Goal: Book appointment/travel/reservation

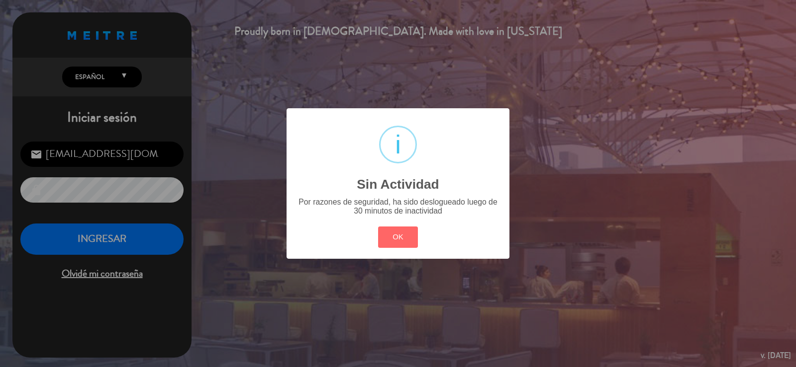
click at [391, 229] on button "OK" at bounding box center [398, 237] width 40 height 21
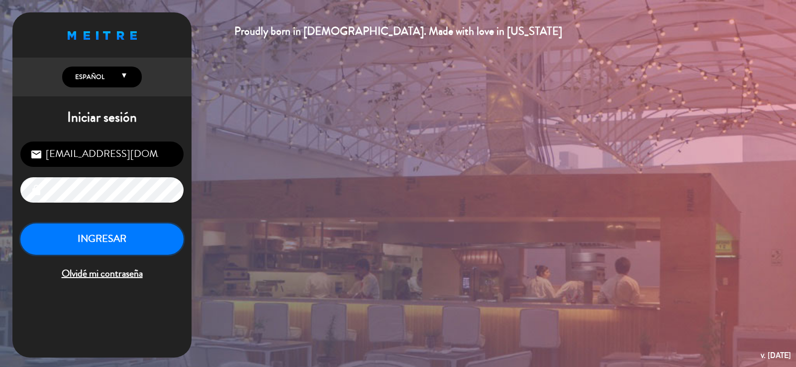
click at [125, 246] on button "INGRESAR" at bounding box center [101, 239] width 163 height 31
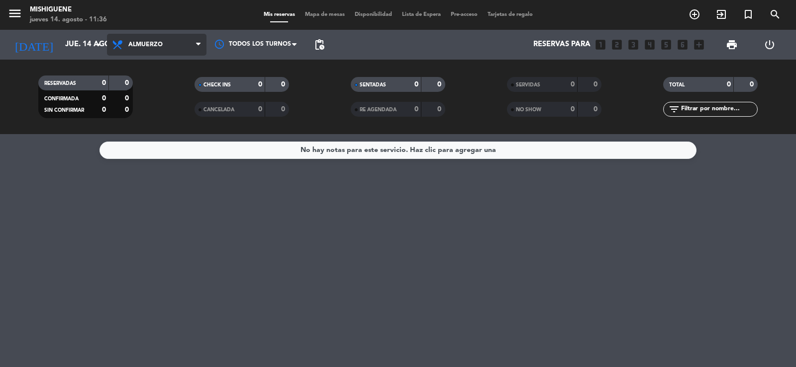
click at [168, 49] on span "Almuerzo" at bounding box center [156, 45] width 99 height 22
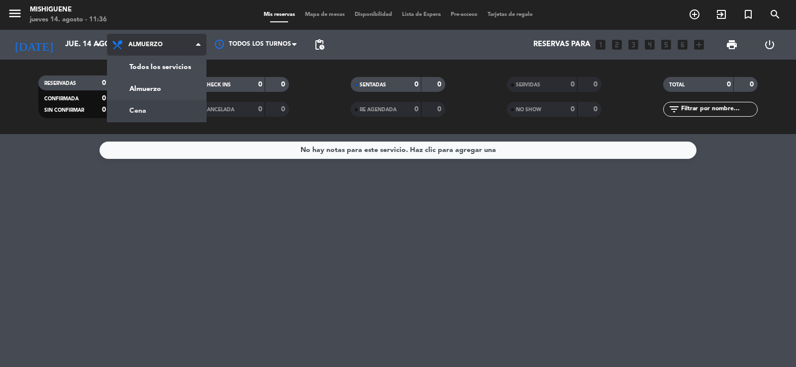
click at [160, 104] on div "menu Mishiguene jueves 14. agosto - 11:36 Mis reservas Mapa de mesas Disponibil…" at bounding box center [398, 67] width 796 height 134
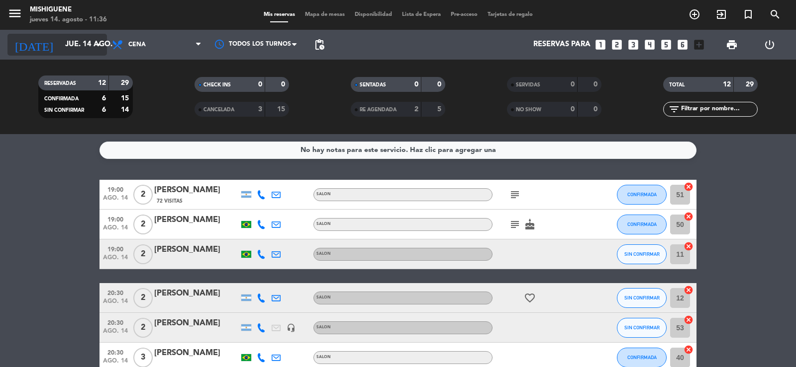
click at [83, 46] on input "jue. 14 ago." at bounding box center [108, 44] width 96 height 19
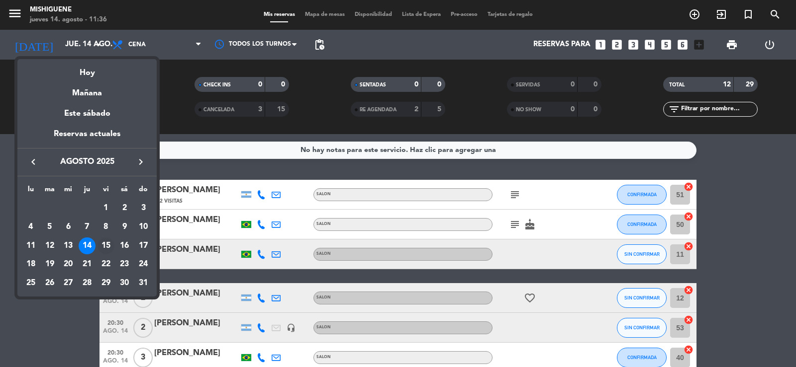
click at [105, 245] on div "15" at bounding box center [105, 246] width 17 height 17
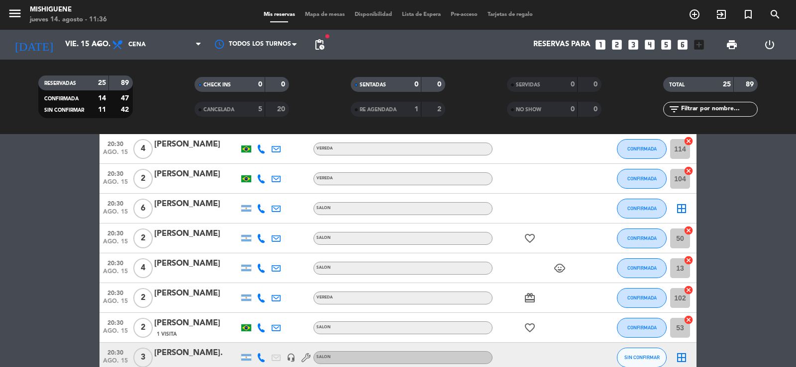
scroll to position [348, 0]
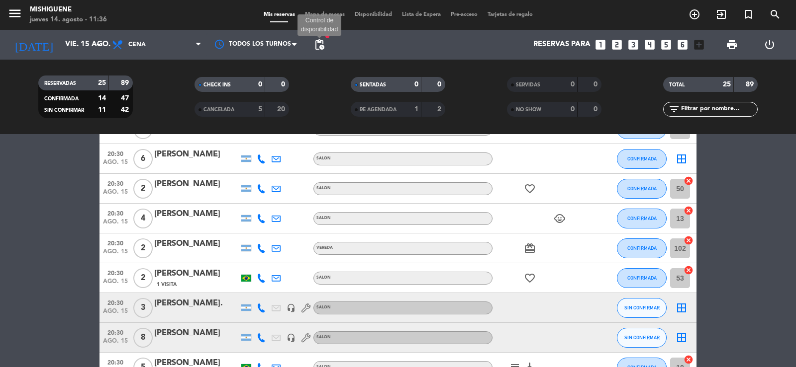
click at [316, 44] on span "pending_actions" at bounding box center [319, 45] width 12 height 12
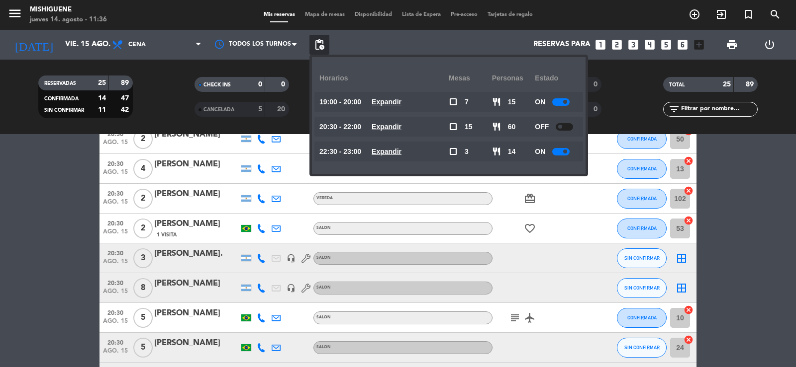
scroll to position [448, 0]
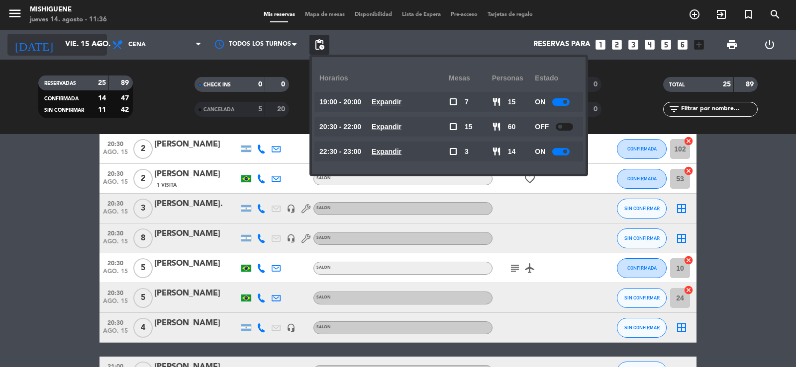
click at [87, 46] on input "vie. 15 ago." at bounding box center [108, 44] width 96 height 19
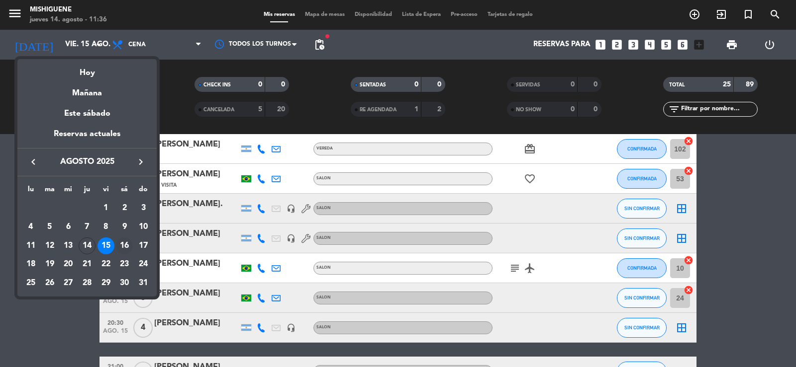
click at [125, 245] on div "16" at bounding box center [124, 246] width 17 height 17
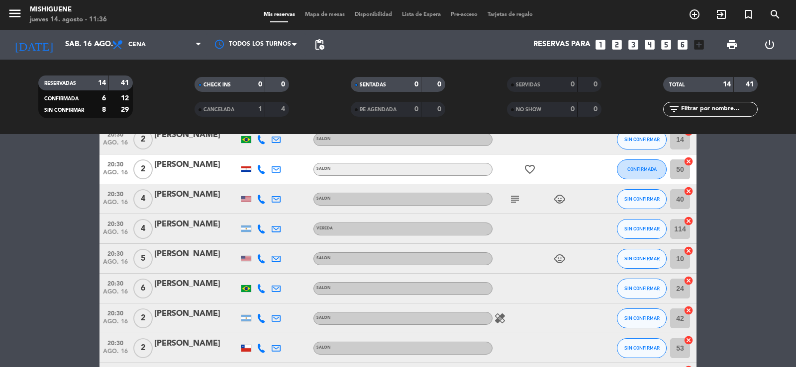
scroll to position [0, 0]
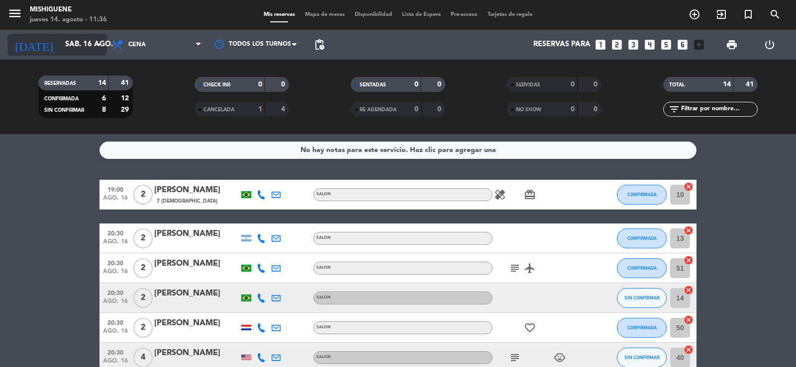
click at [89, 48] on input "sáb. 16 ago." at bounding box center [108, 44] width 96 height 19
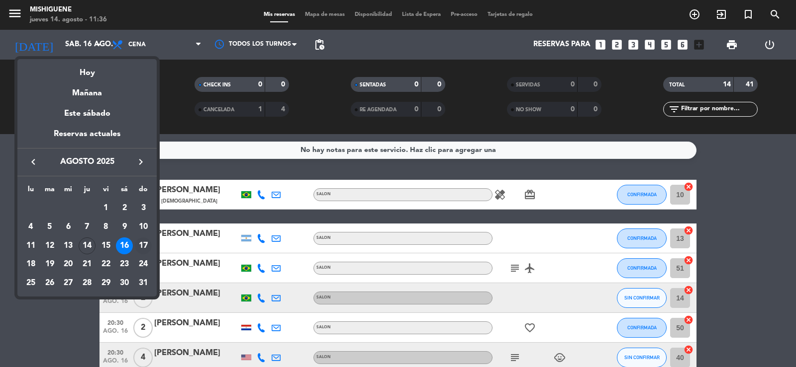
click at [147, 248] on div "17" at bounding box center [143, 246] width 17 height 17
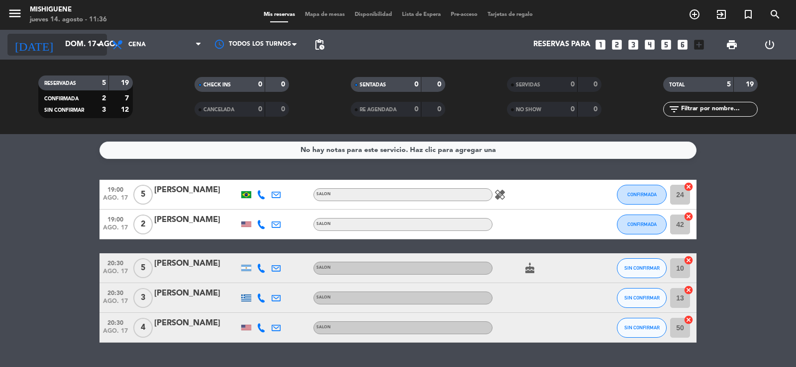
click at [74, 45] on input "dom. 17 ago." at bounding box center [108, 44] width 96 height 19
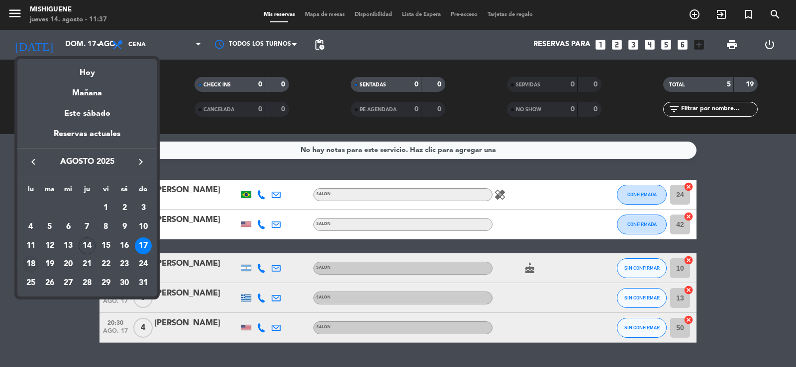
click at [27, 264] on div "18" at bounding box center [30, 264] width 17 height 17
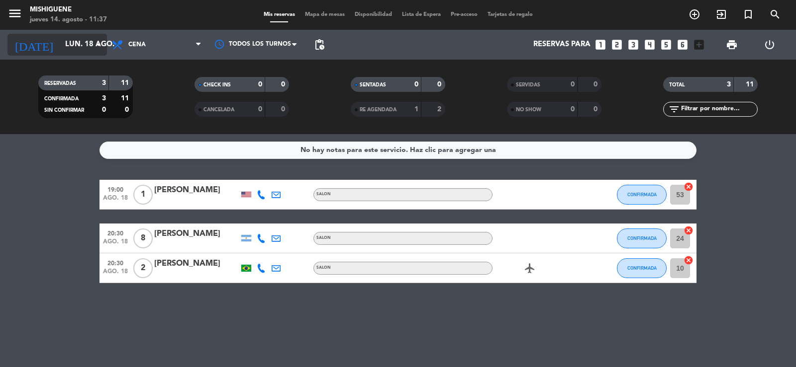
click at [84, 40] on input "lun. 18 ago." at bounding box center [108, 44] width 96 height 19
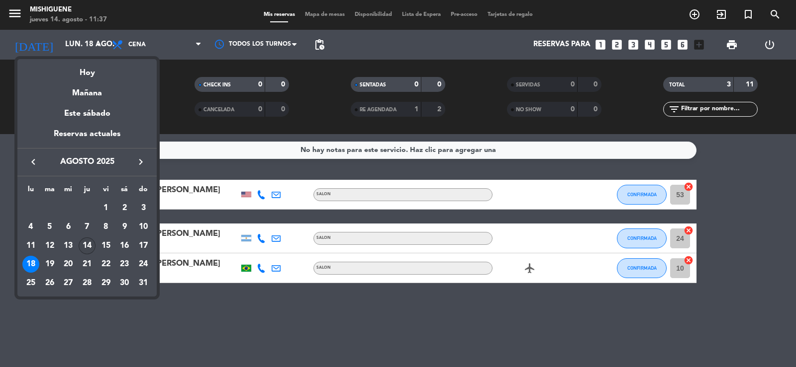
click at [93, 240] on td "14" at bounding box center [87, 246] width 19 height 19
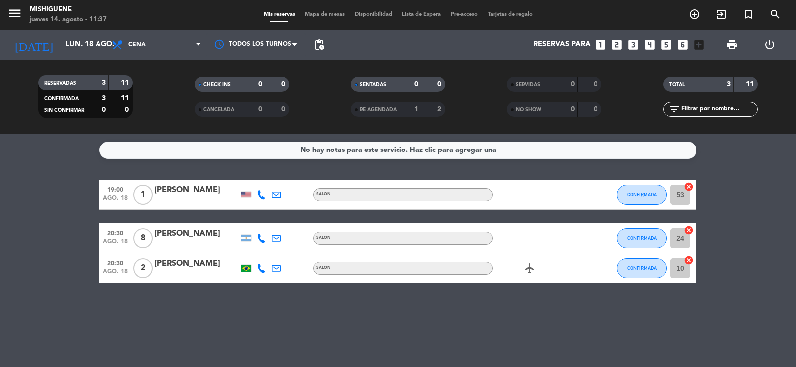
type input "jue. 14 ago."
